Goal: Task Accomplishment & Management: Use online tool/utility

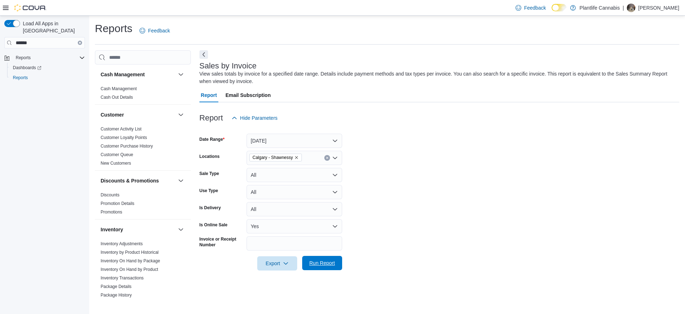
click at [332, 268] on span "Run Report" at bounding box center [322, 263] width 31 height 14
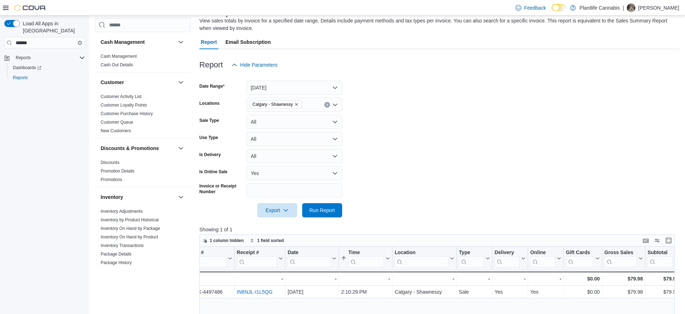
scroll to position [0, 26]
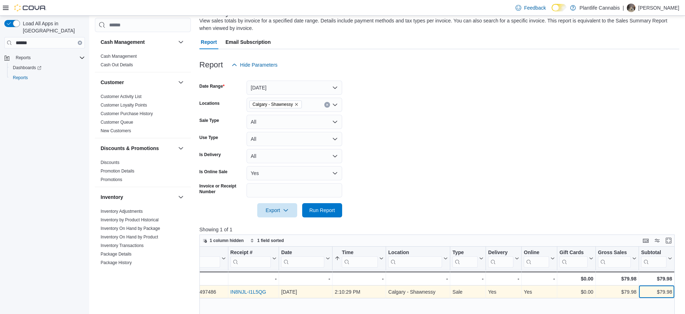
click at [662, 292] on div "$79.98" at bounding box center [656, 292] width 31 height 9
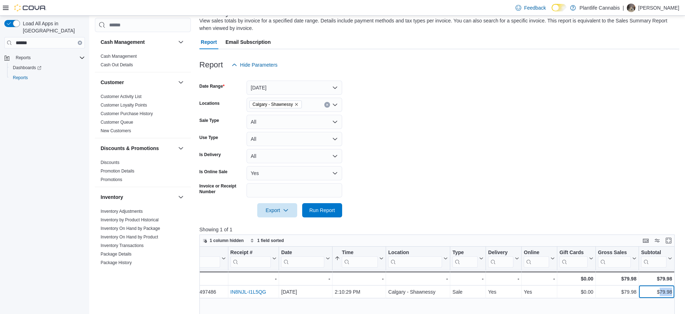
copy div "79.98"
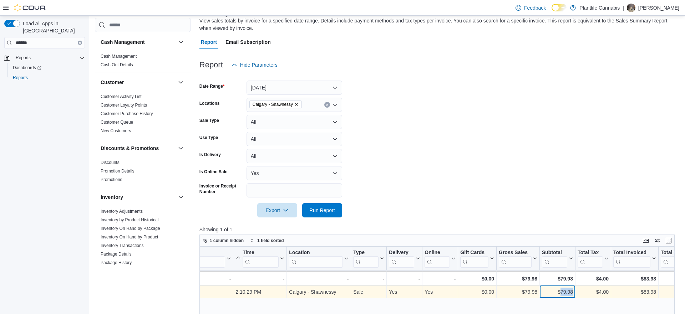
scroll to position [0, 126]
click at [649, 294] on div "$83.98" at bounding box center [634, 292] width 43 height 9
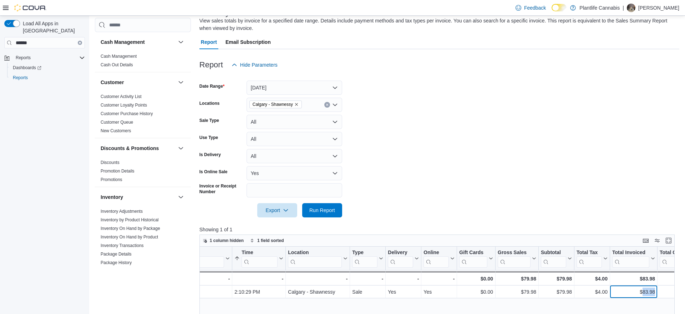
copy div "83.98"
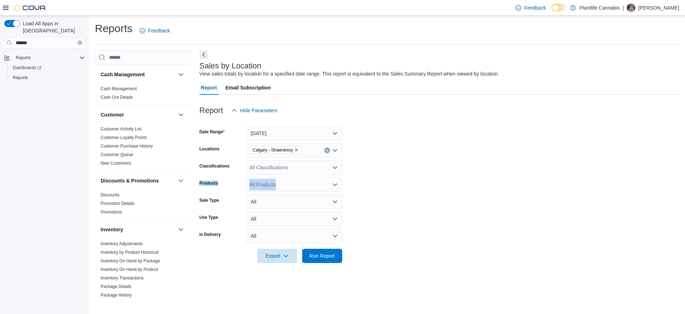
scroll to position [372, 0]
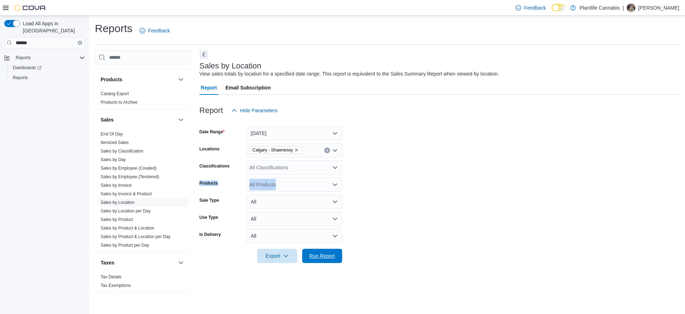
drag, startPoint x: 315, startPoint y: 257, endPoint x: 339, endPoint y: 246, distance: 26.4
click at [315, 257] on span "Run Report" at bounding box center [322, 256] width 26 height 7
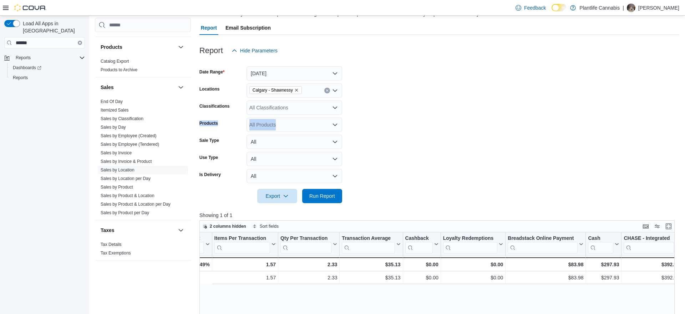
scroll to position [0, 740]
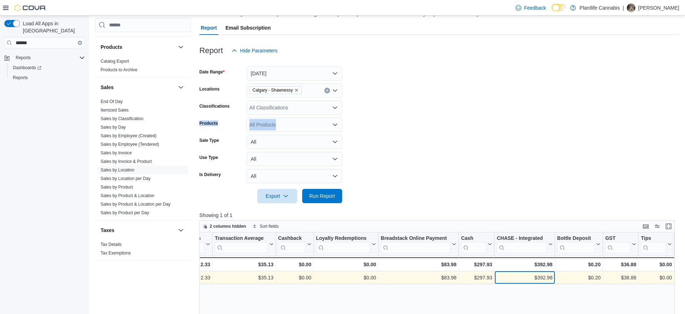
click at [548, 278] on div "$392.98" at bounding box center [525, 278] width 56 height 9
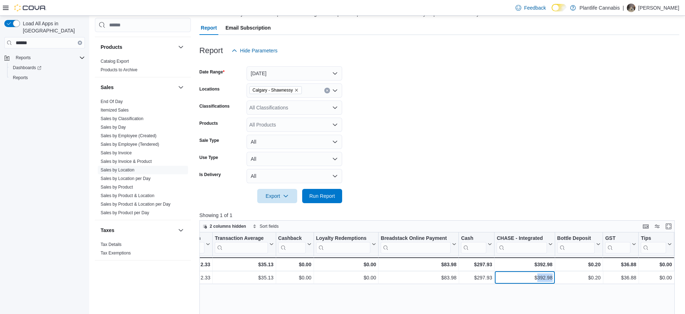
copy div "392.98"
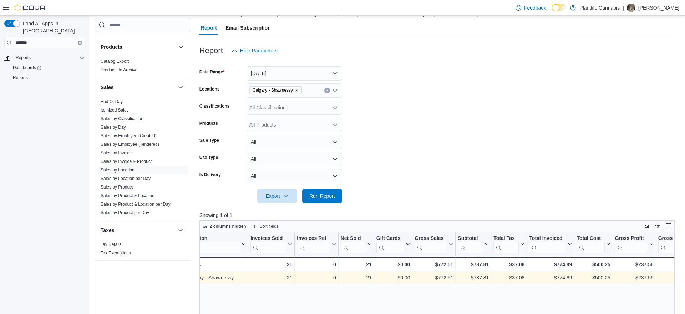
scroll to position [0, 0]
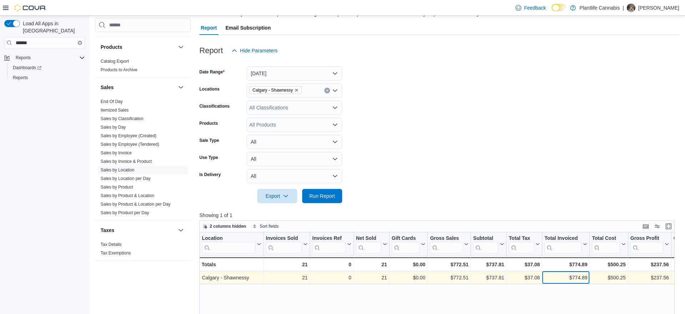
click at [578, 280] on div "$774.89" at bounding box center [566, 278] width 43 height 9
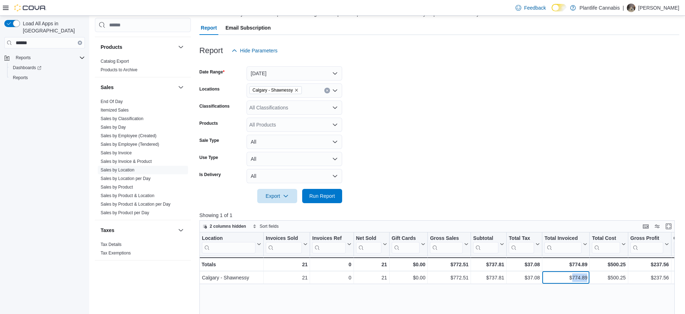
copy div "774.89"
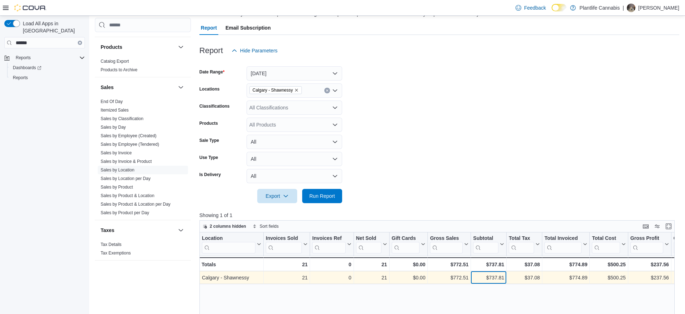
click at [492, 277] on div "$737.81" at bounding box center [488, 278] width 31 height 9
copy div "737.81"
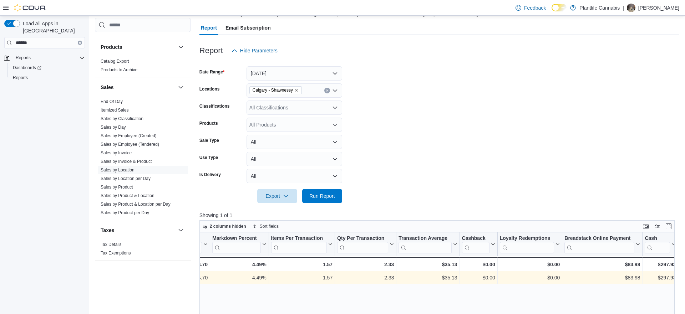
scroll to position [0, 646]
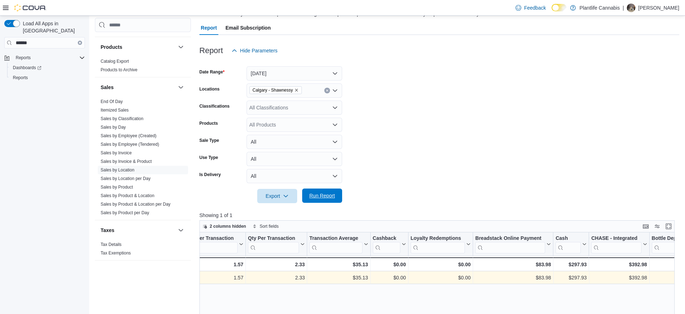
click at [329, 193] on span "Run Report" at bounding box center [322, 195] width 26 height 7
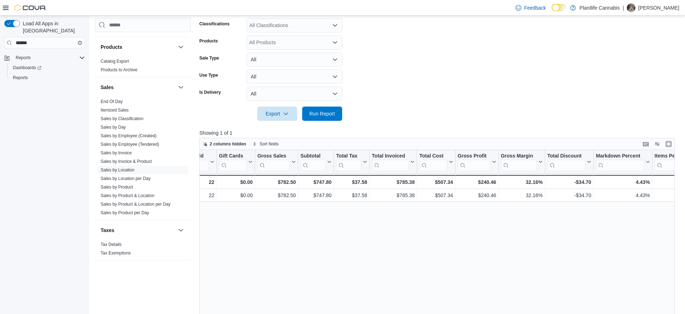
scroll to position [0, 0]
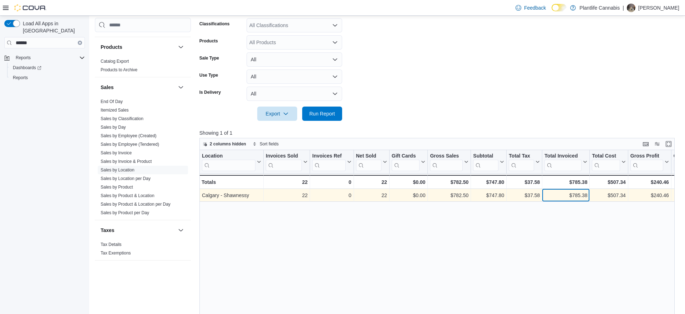
click at [584, 197] on div "$785.38" at bounding box center [566, 195] width 43 height 9
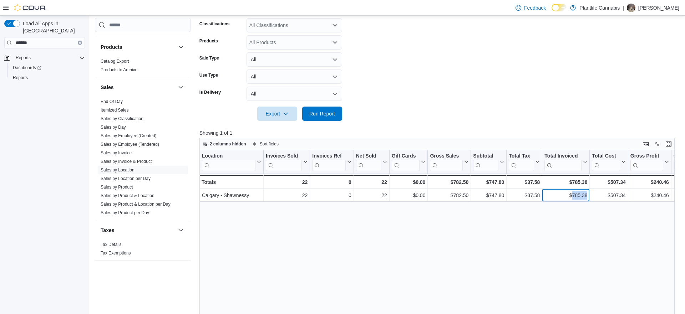
drag, startPoint x: 584, startPoint y: 197, endPoint x: 588, endPoint y: 208, distance: 11.7
click at [584, 197] on div "$785.38" at bounding box center [566, 195] width 43 height 9
copy div "785.38"
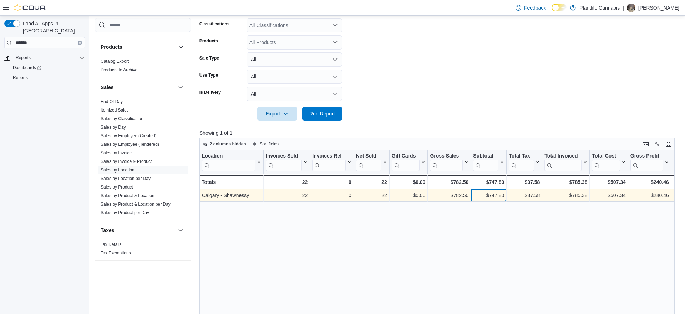
click at [494, 194] on div "$747.80" at bounding box center [488, 195] width 31 height 9
copy div "747.80"
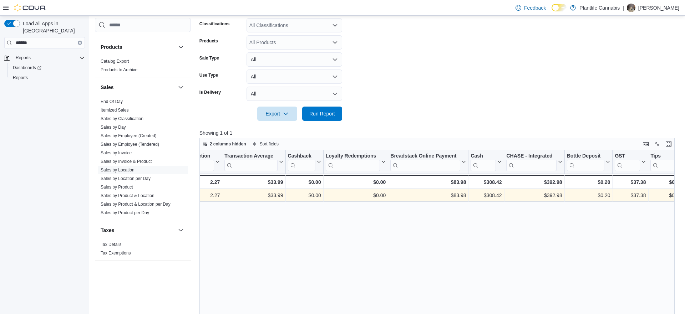
scroll to position [0, 740]
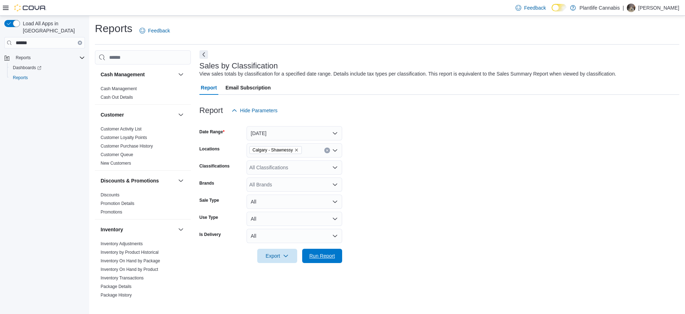
drag, startPoint x: 329, startPoint y: 260, endPoint x: 407, endPoint y: 248, distance: 79.1
click at [329, 260] on span "Run Report" at bounding box center [322, 256] width 31 height 14
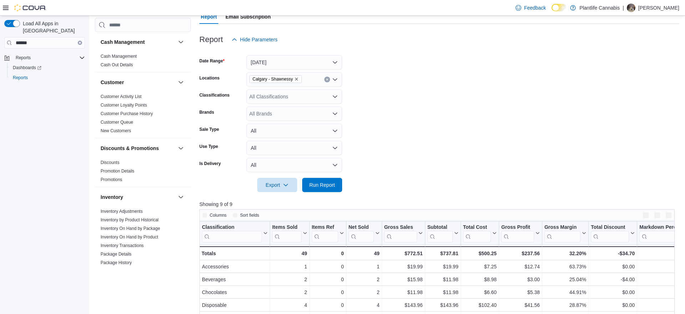
scroll to position [151, 0]
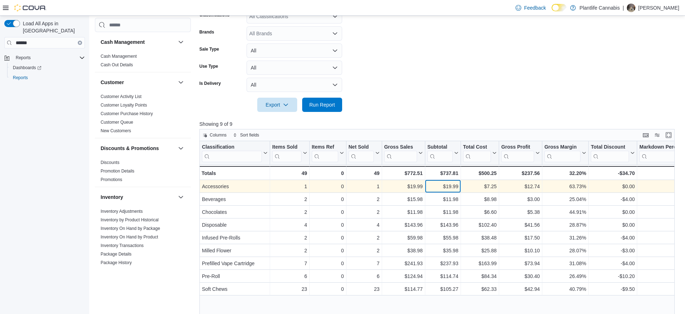
click at [448, 184] on div "$19.99" at bounding box center [442, 186] width 31 height 9
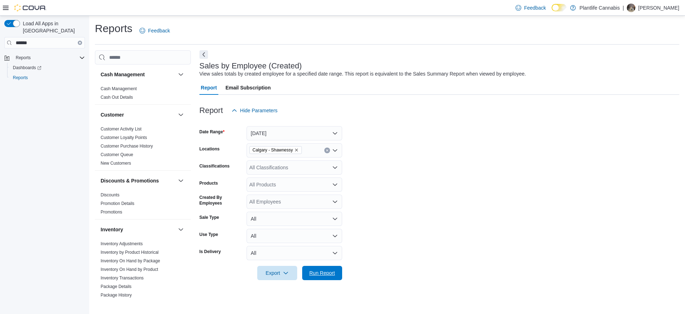
click at [309, 277] on span "Run Report" at bounding box center [322, 273] width 31 height 14
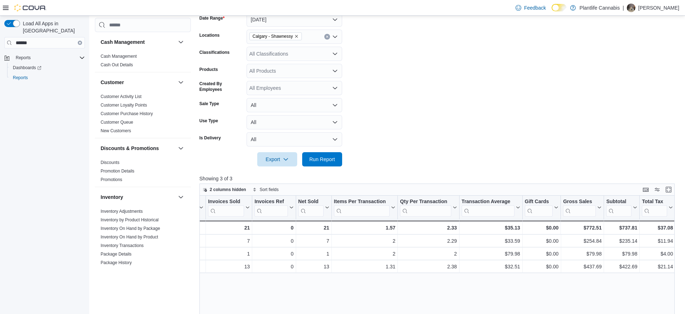
scroll to position [0, 57]
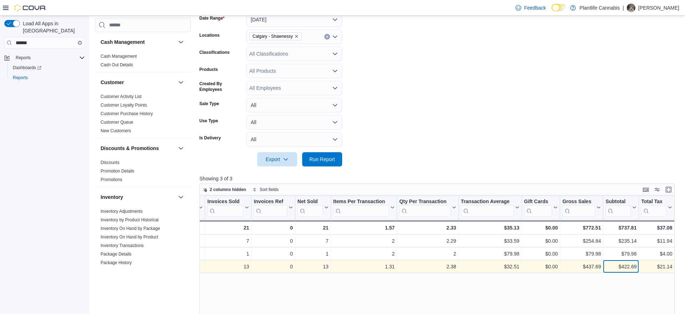
click at [628, 267] on div "$422.69" at bounding box center [621, 267] width 31 height 9
copy div "422.69"
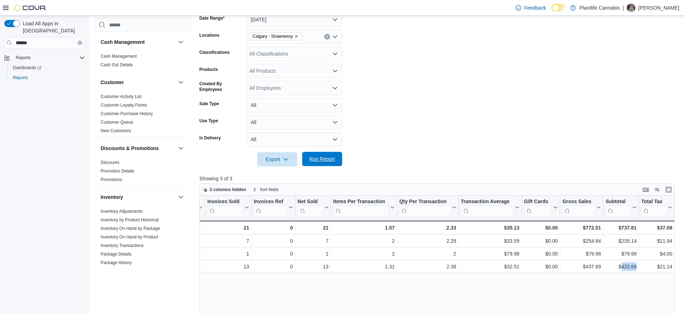
click at [322, 158] on span "Run Report" at bounding box center [322, 159] width 26 height 7
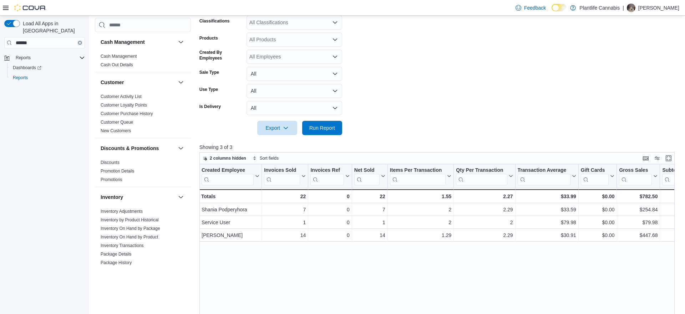
scroll to position [0, 10]
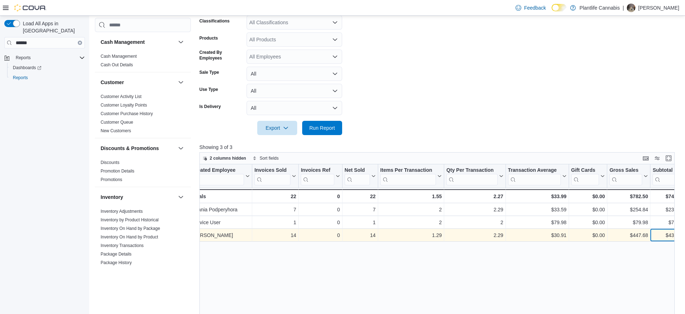
click at [673, 236] on div "$432.68 - Subtotal, column 10, row 3" at bounding box center [669, 235] width 36 height 13
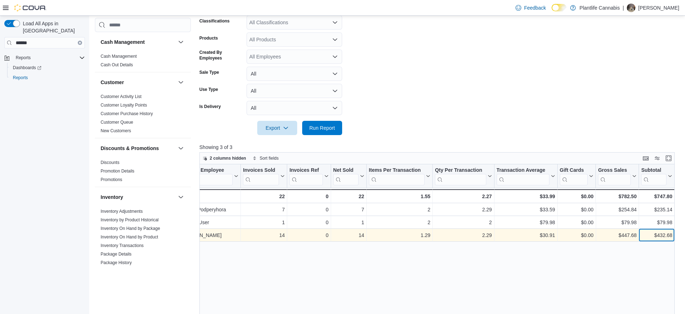
click at [673, 236] on div "$432.68 - Subtotal, column 10, row 3" at bounding box center [657, 235] width 36 height 13
click at [666, 237] on div "$432.68" at bounding box center [656, 235] width 31 height 9
copy div "432.68"
